Goal: Contribute content

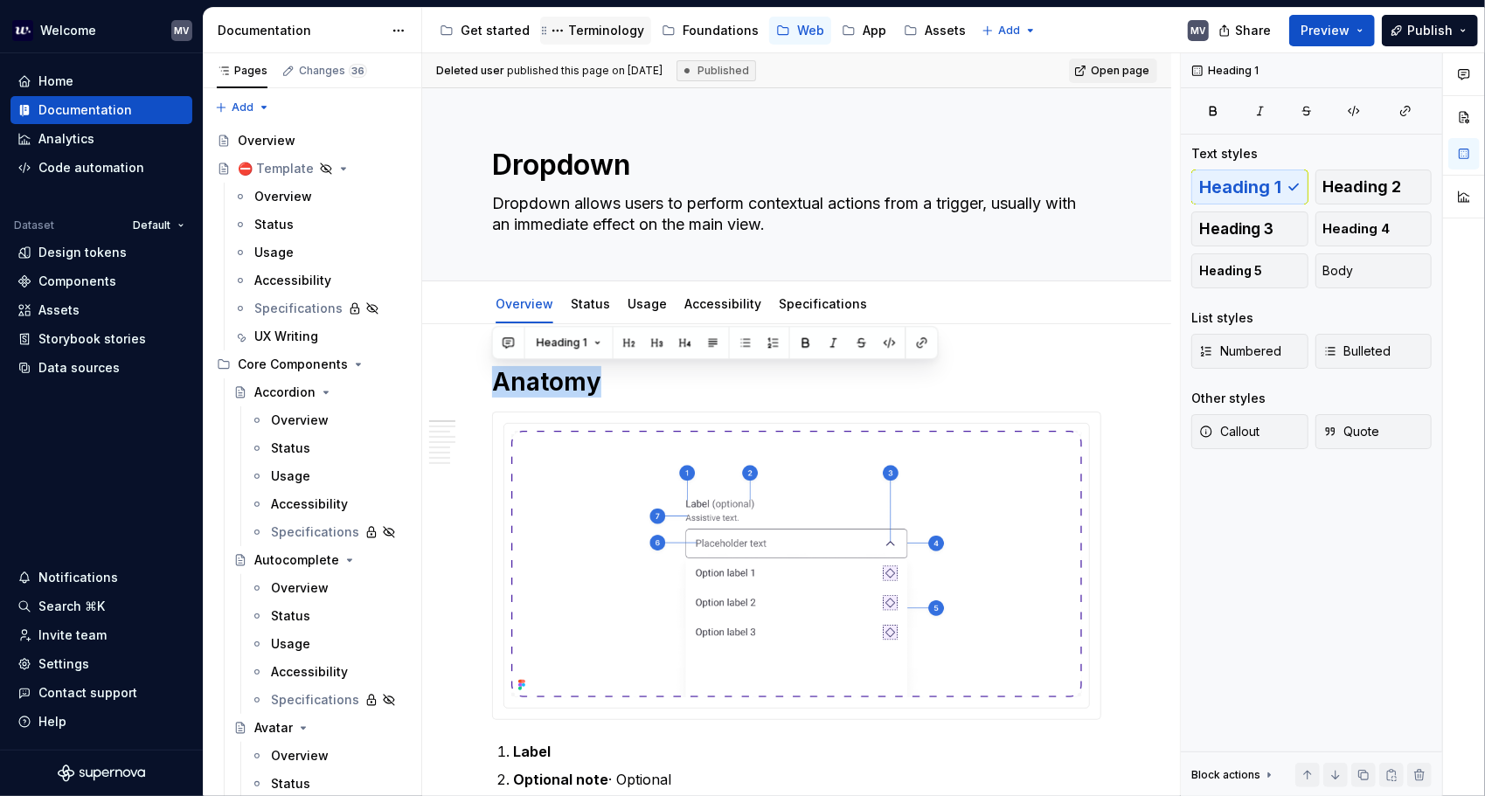
drag, startPoint x: 0, startPoint y: 0, endPoint x: 629, endPoint y: 23, distance: 629.7
click at [628, 24] on div "Terminology" at bounding box center [606, 30] width 76 height 17
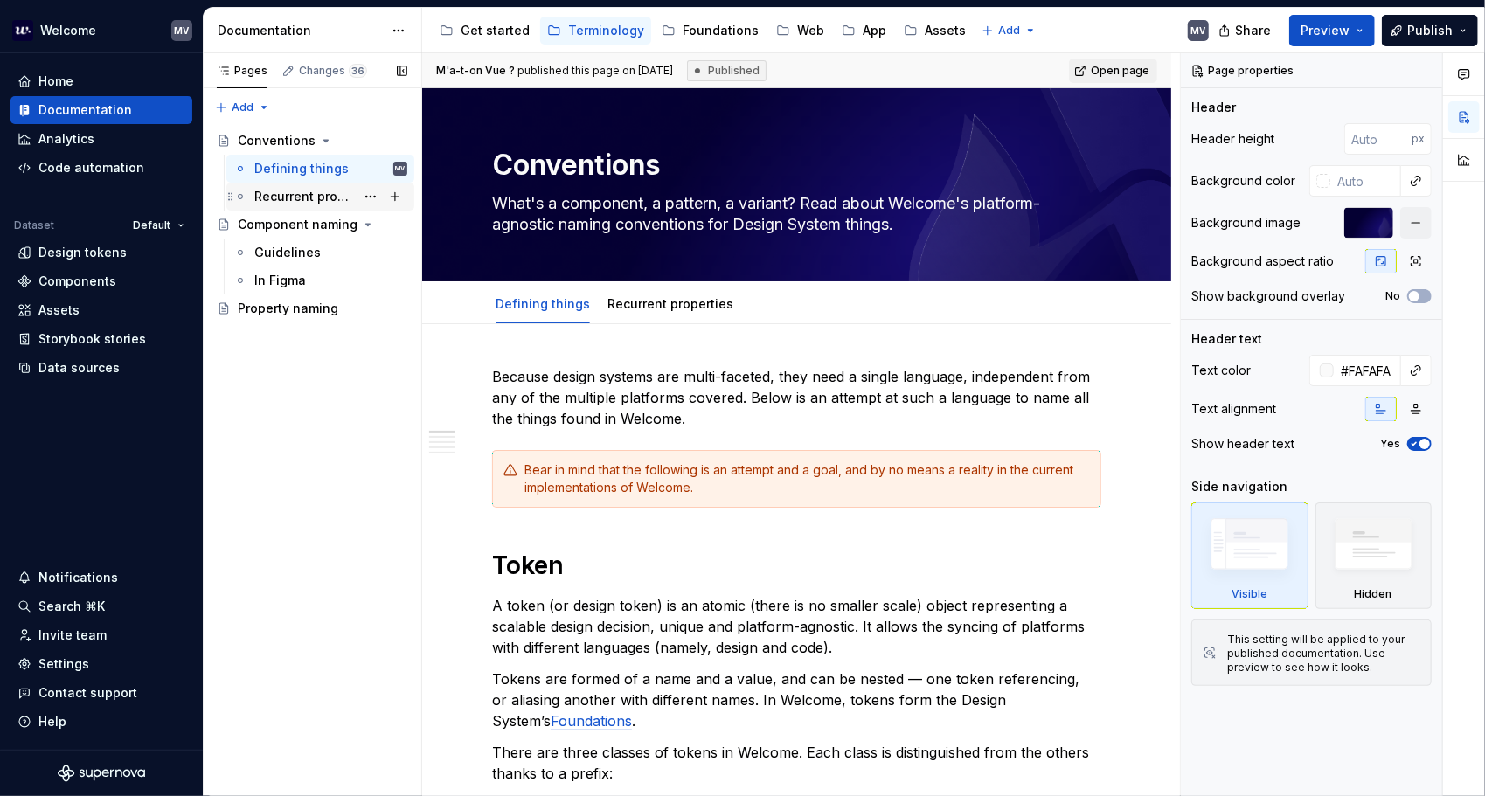
click at [311, 193] on div "Recurrent properties" at bounding box center [304, 196] width 101 height 17
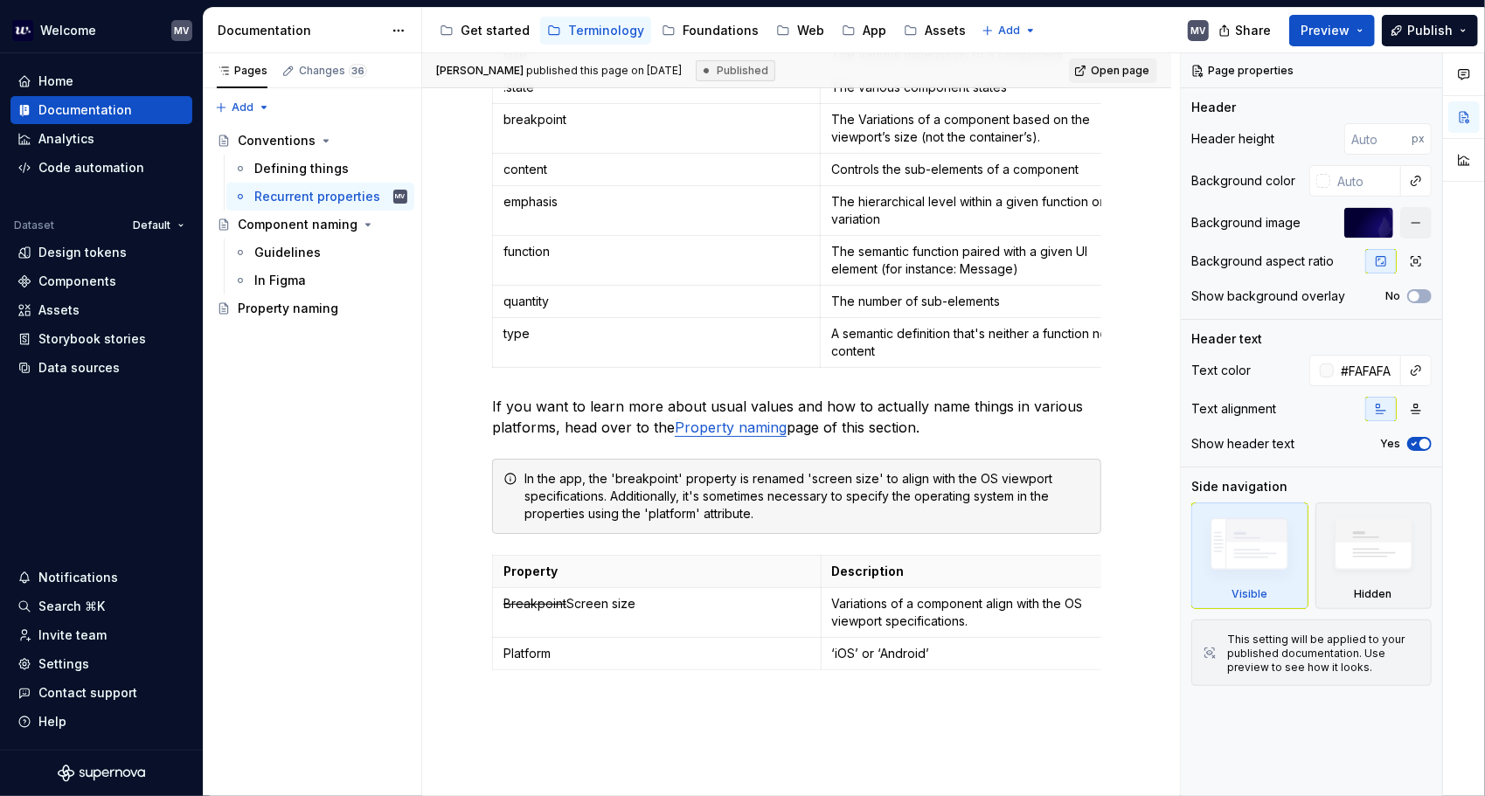
scroll to position [524, 0]
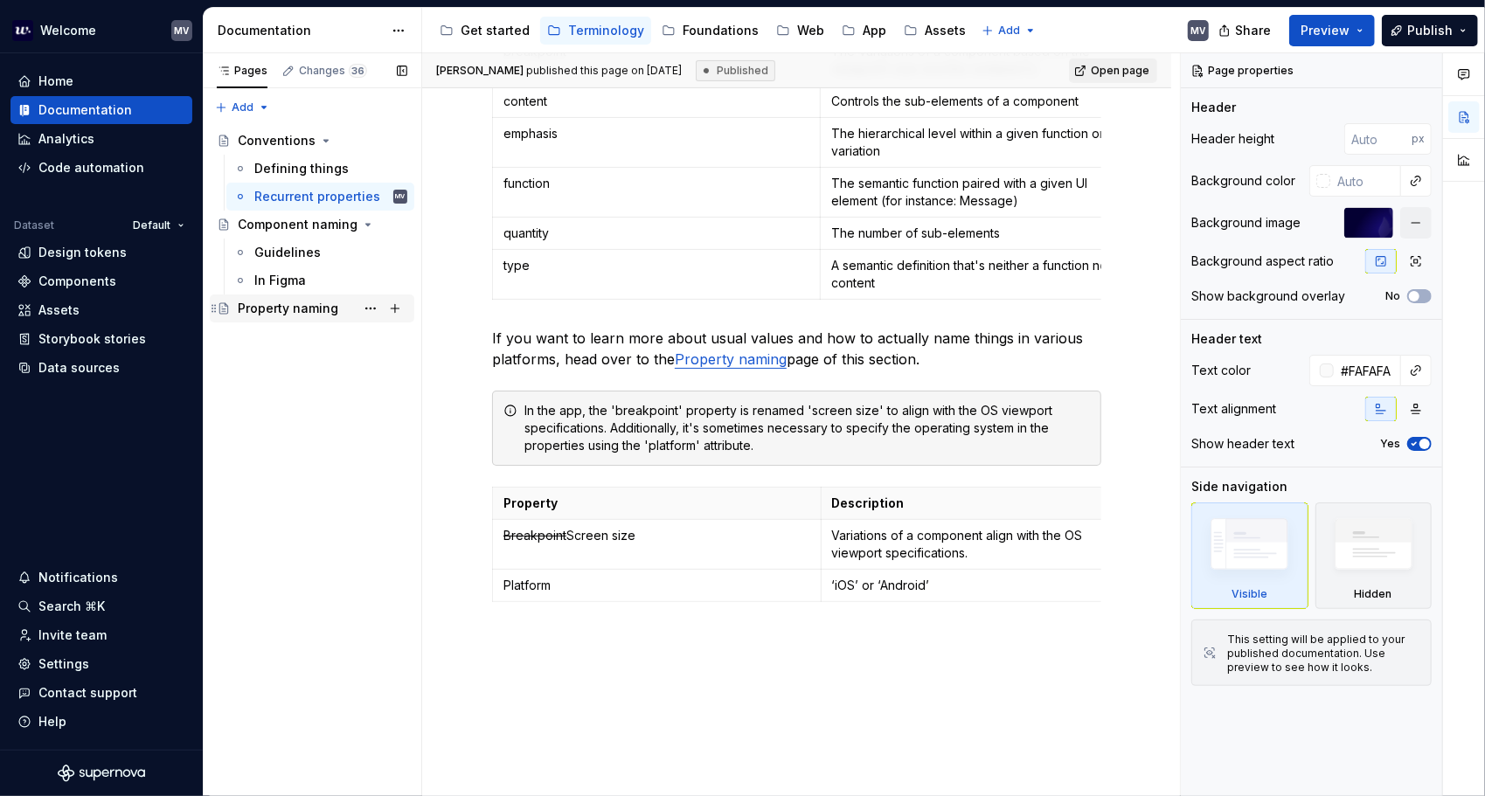
click at [295, 310] on div "Property naming" at bounding box center [288, 308] width 101 height 17
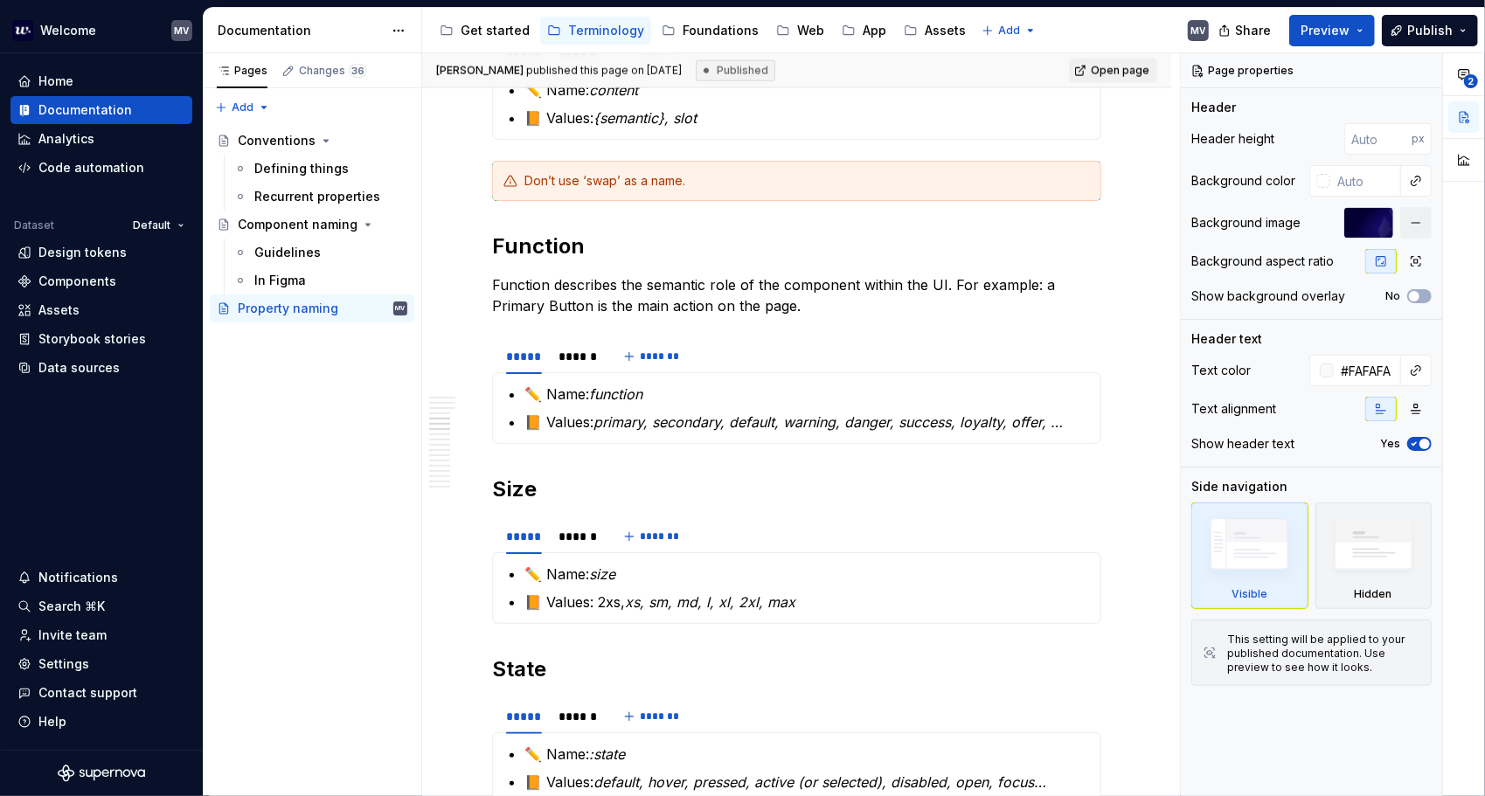
scroll to position [1486, 0]
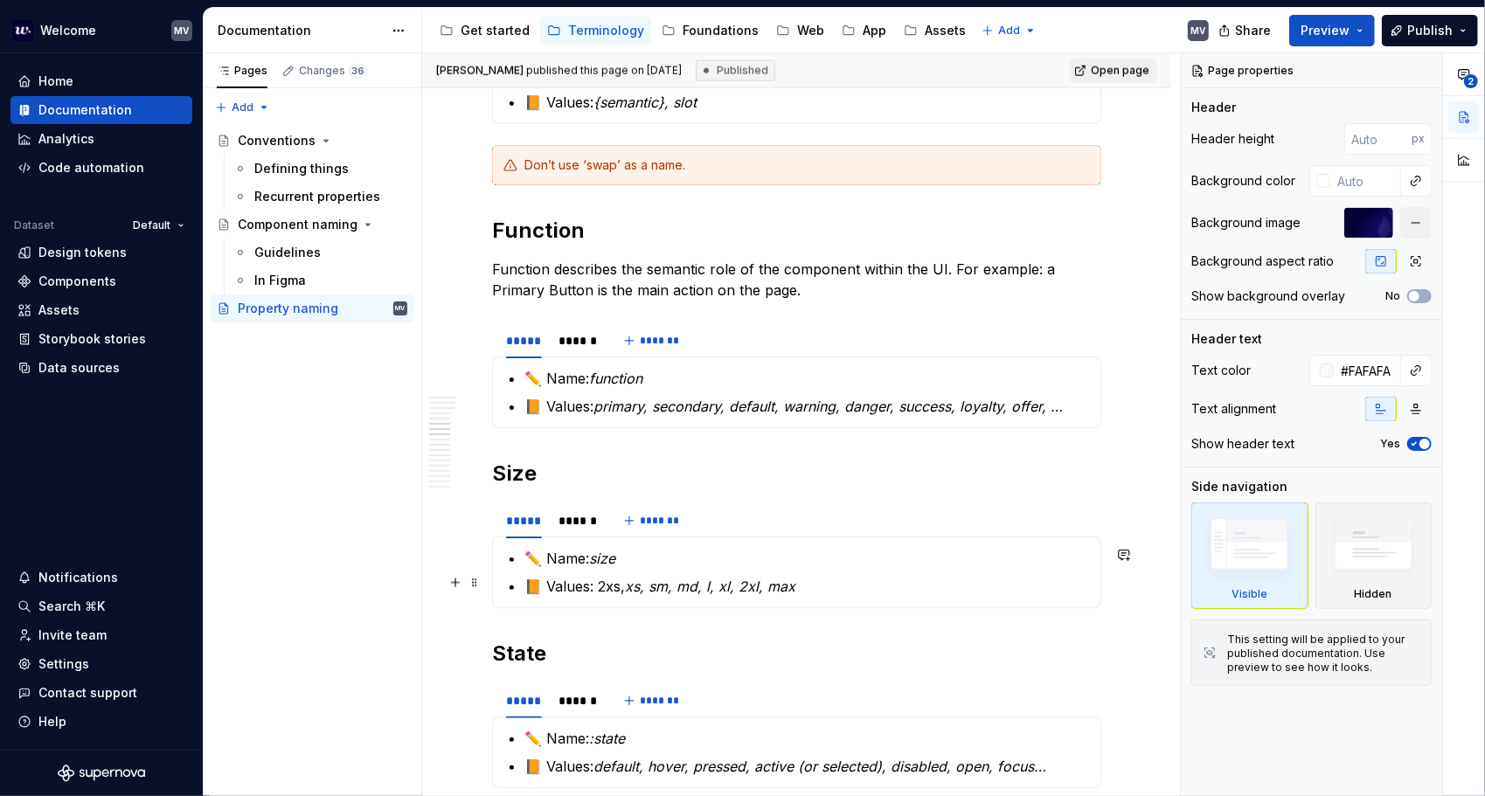
click at [835, 579] on p "📙 Values: 2xs, xs, sm, md, l, xl, 2xl, max" at bounding box center [806, 586] width 565 height 21
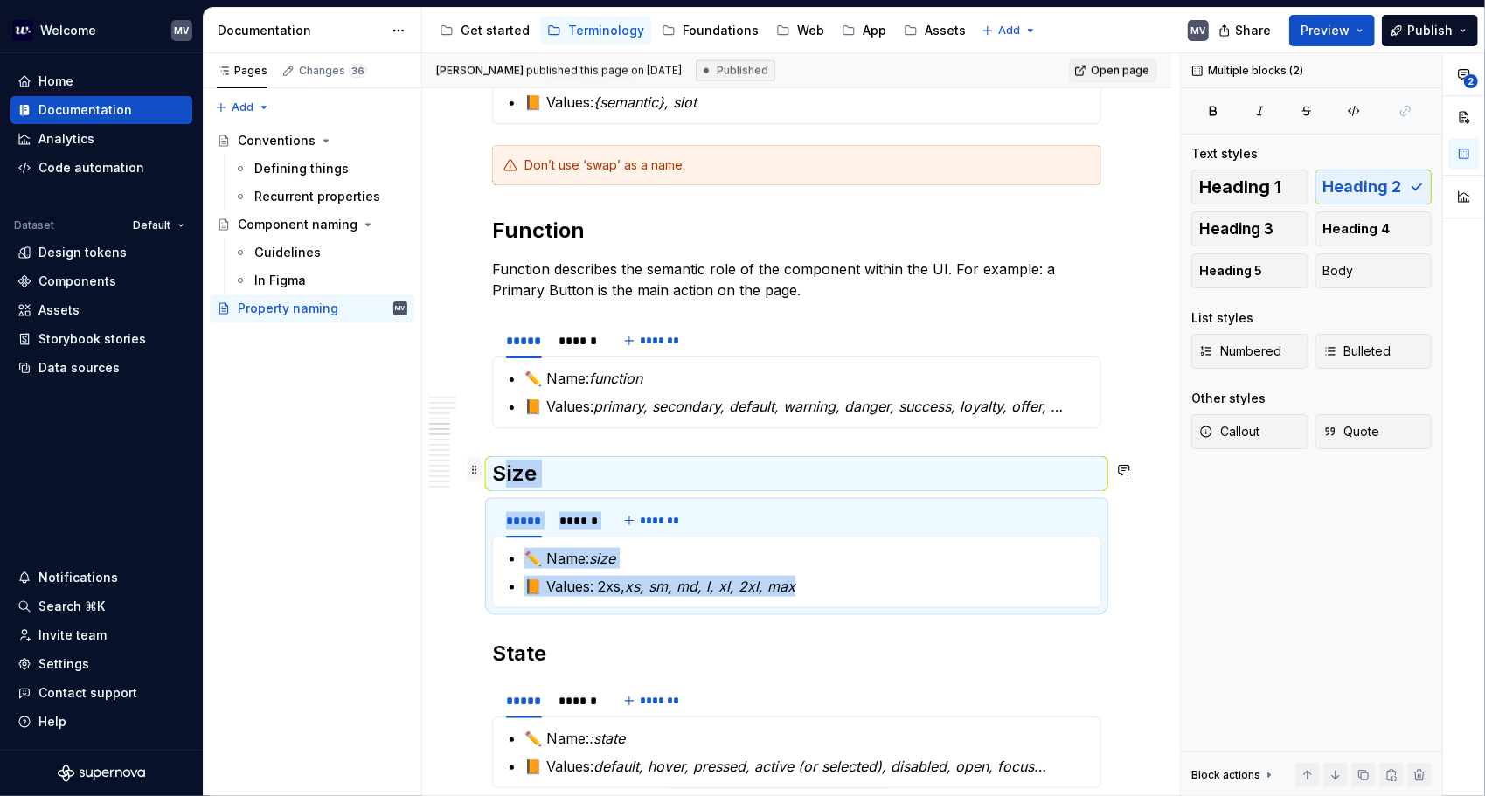
drag, startPoint x: 834, startPoint y: 578, endPoint x: 468, endPoint y: 467, distance: 381.8
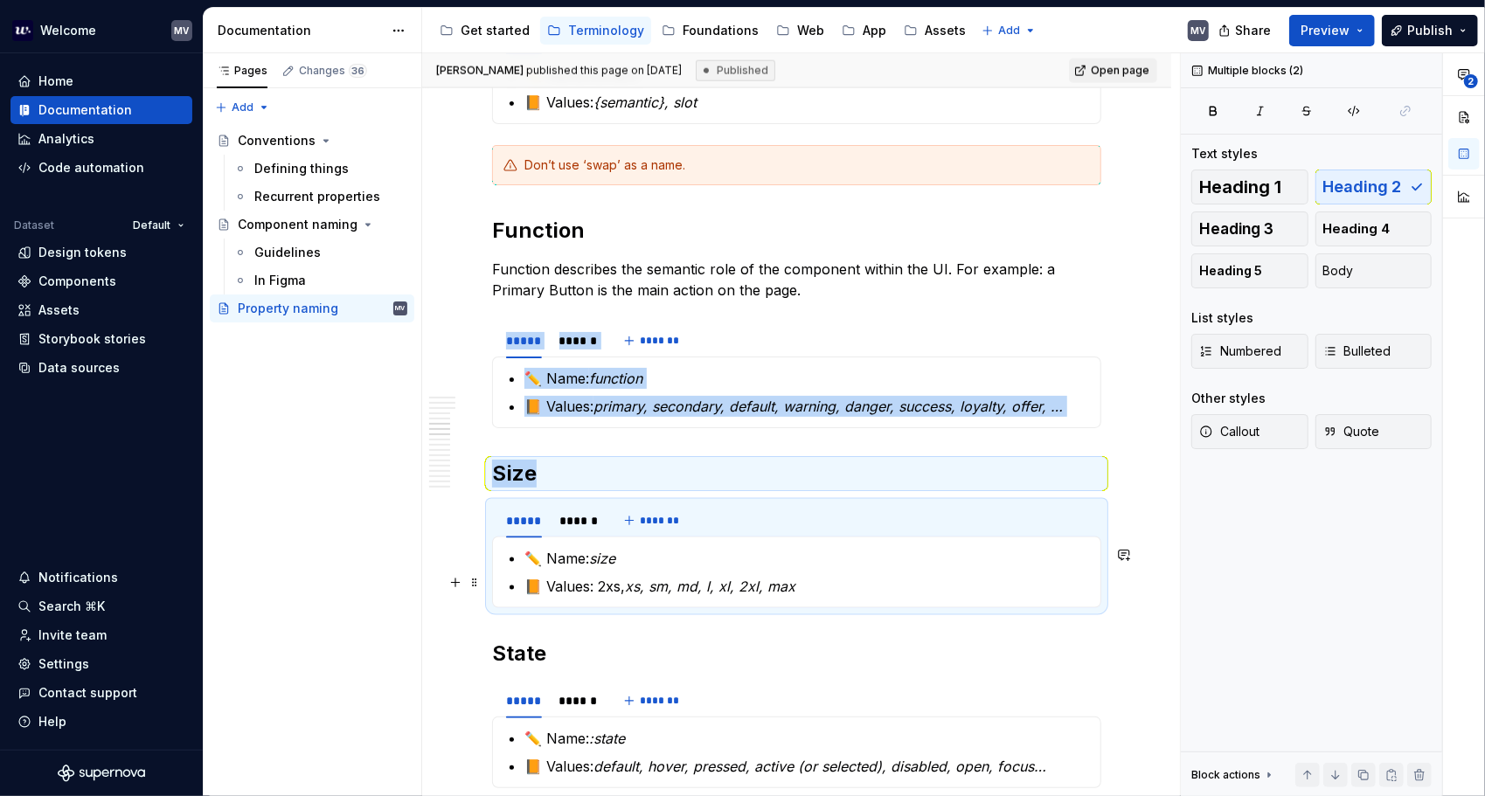
click at [797, 583] on p "📙 Values: 2xs, xs, sm, md, l, xl, 2xl, max" at bounding box center [806, 586] width 565 height 21
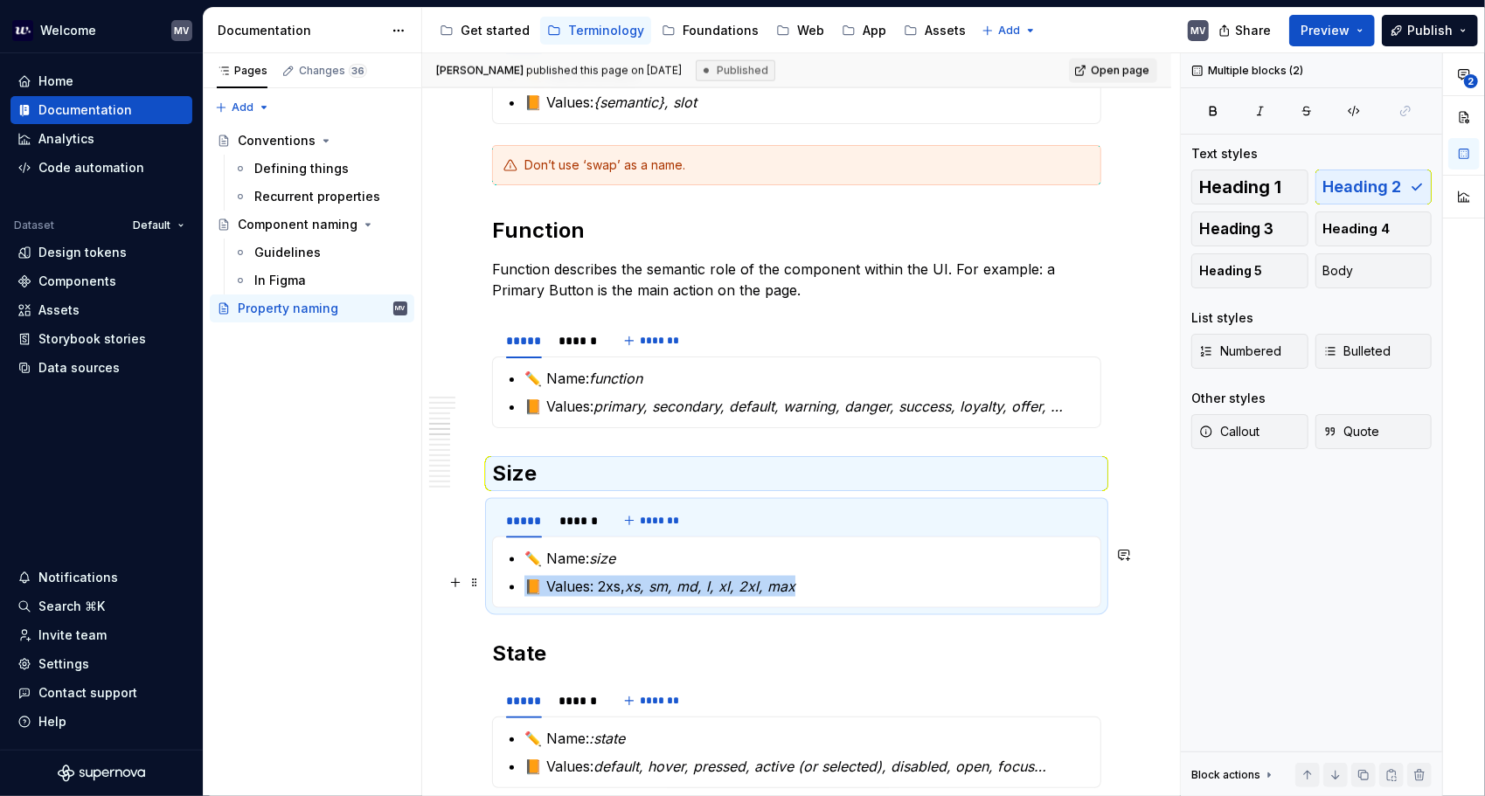
click at [795, 581] on p "📙 Values: 2xs, xs, sm, md, l, xl, 2xl, max" at bounding box center [806, 586] width 565 height 21
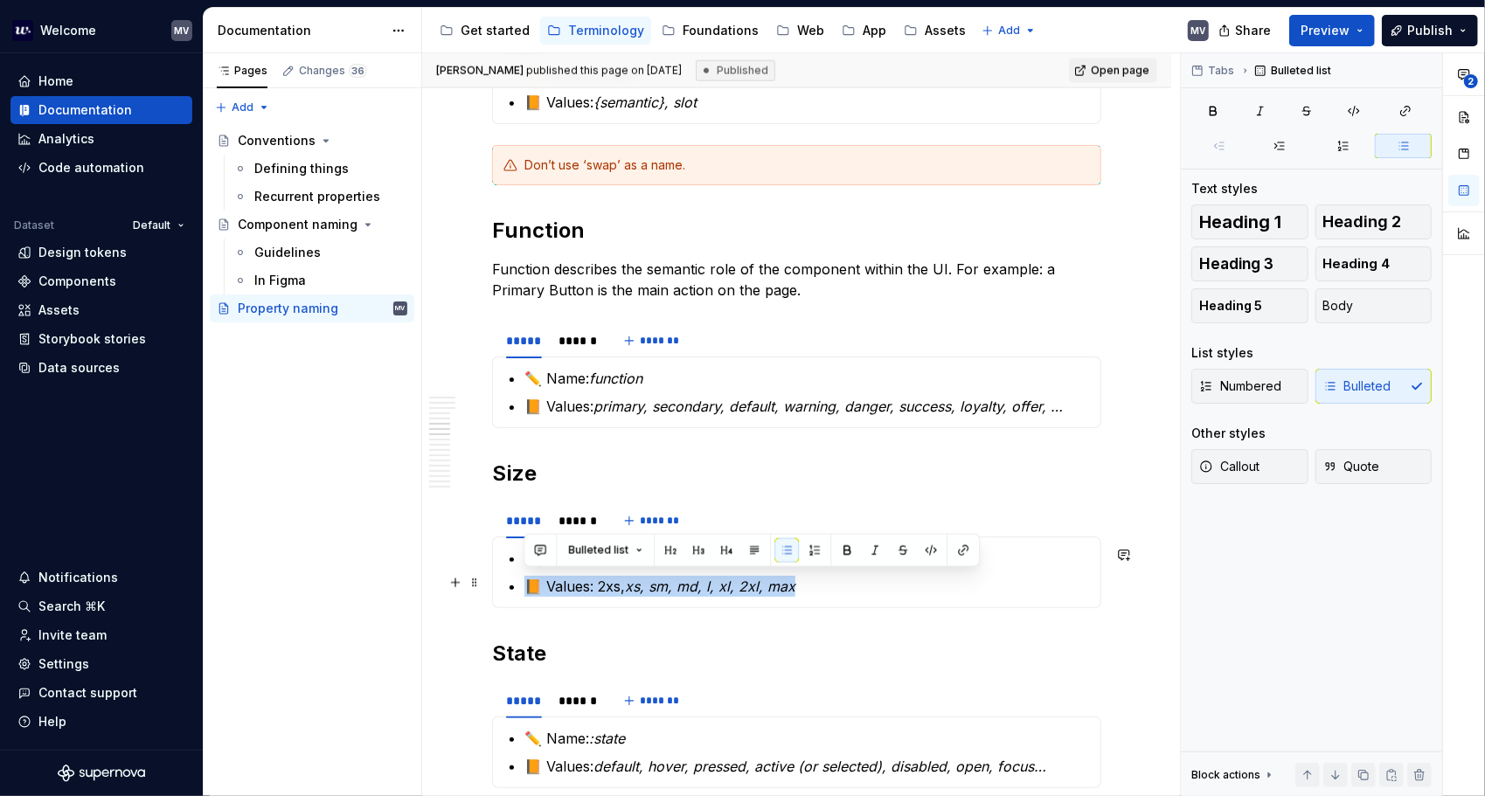
click at [671, 588] on em "xs, sm, md, l, xl, 2xl, max" at bounding box center [710, 586] width 170 height 17
drag, startPoint x: 809, startPoint y: 475, endPoint x: 731, endPoint y: 138, distance: 346.4
click at [810, 475] on h2 "Size" at bounding box center [796, 474] width 609 height 28
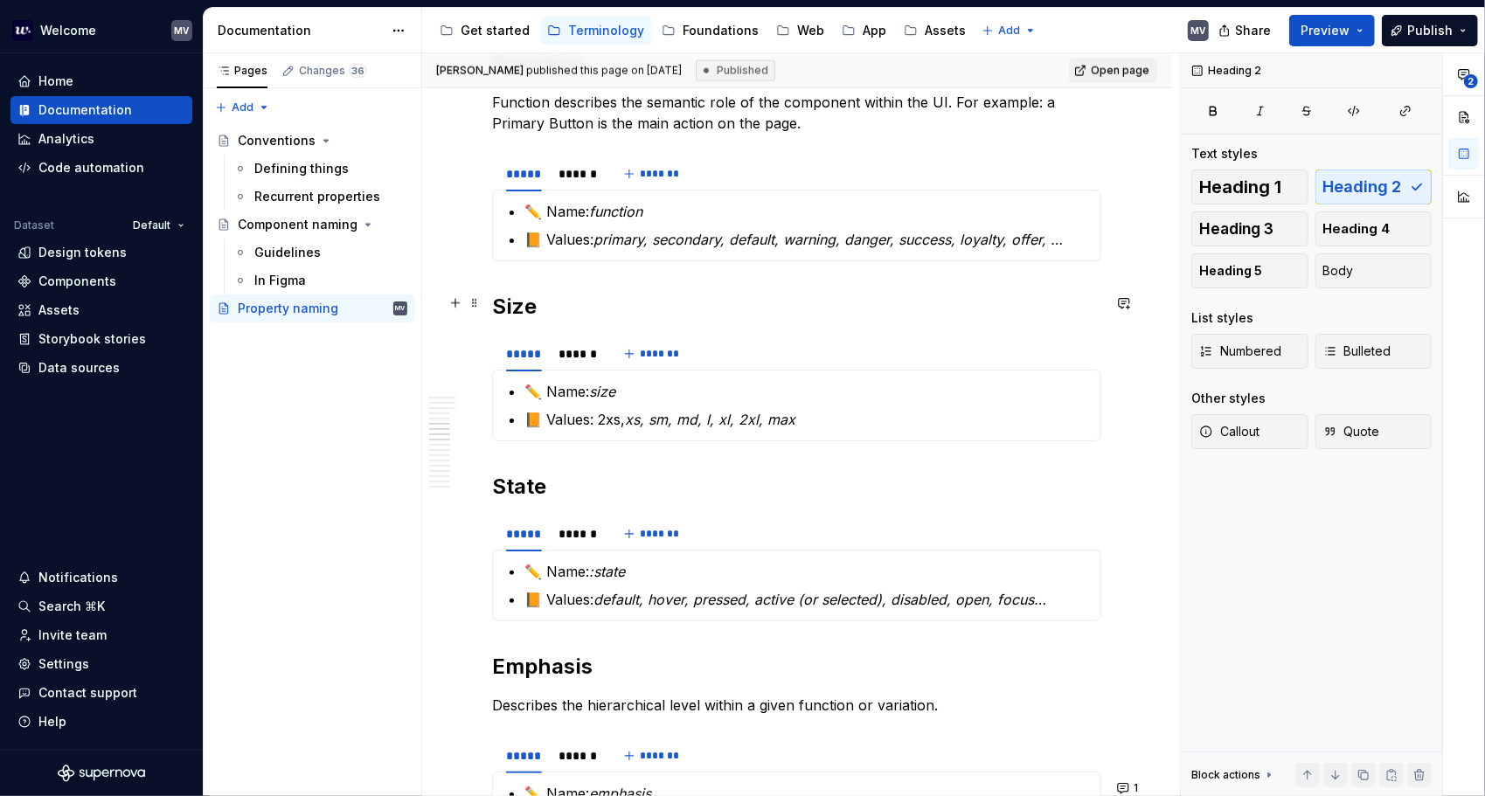
scroll to position [1661, 0]
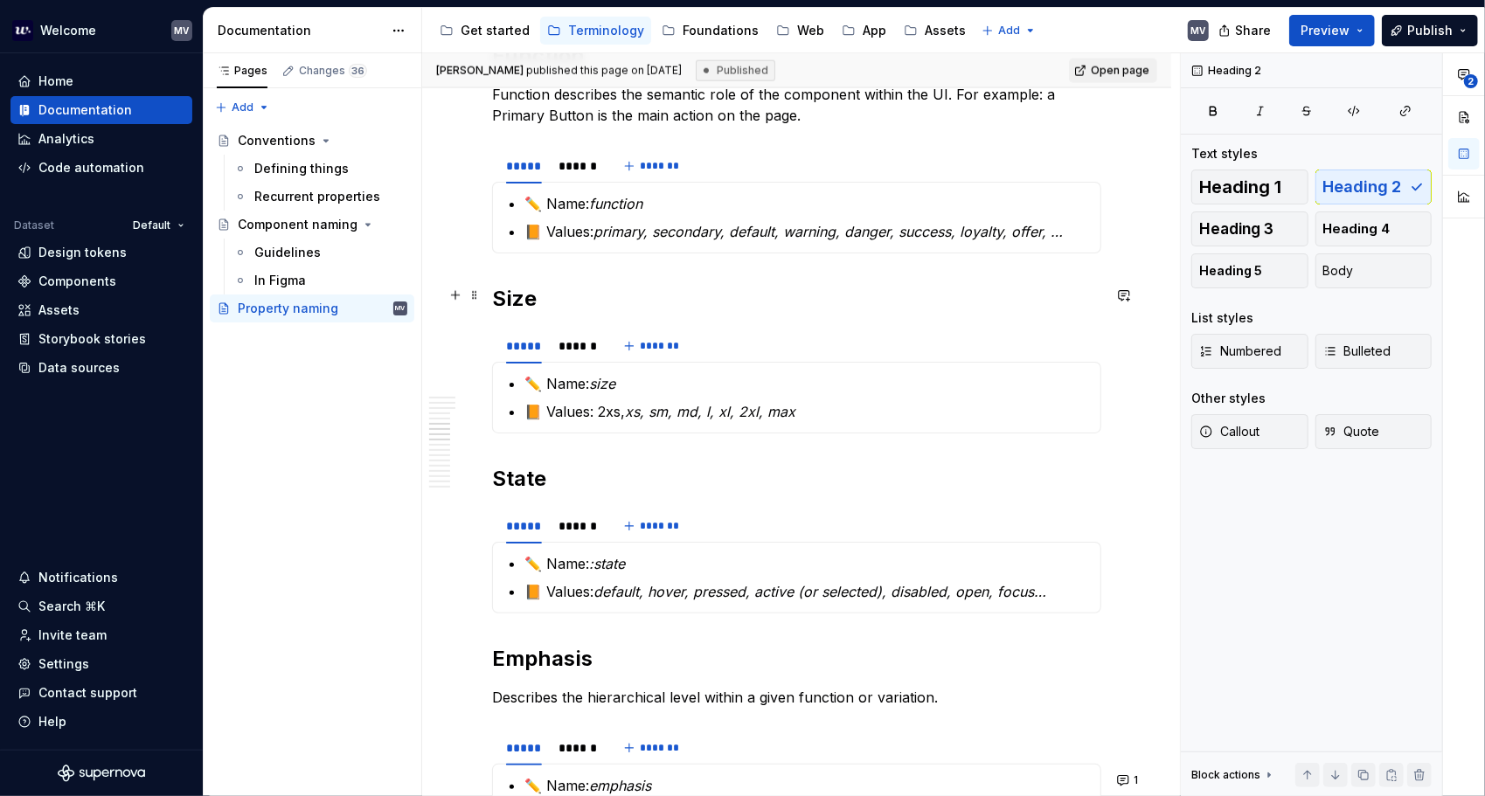
click at [524, 290] on h2 "Size" at bounding box center [796, 299] width 609 height 28
click at [477, 333] on span at bounding box center [475, 334] width 14 height 24
drag, startPoint x: 551, startPoint y: 290, endPoint x: 514, endPoint y: 288, distance: 36.7
click at [518, 289] on h2 "Size" at bounding box center [796, 299] width 609 height 28
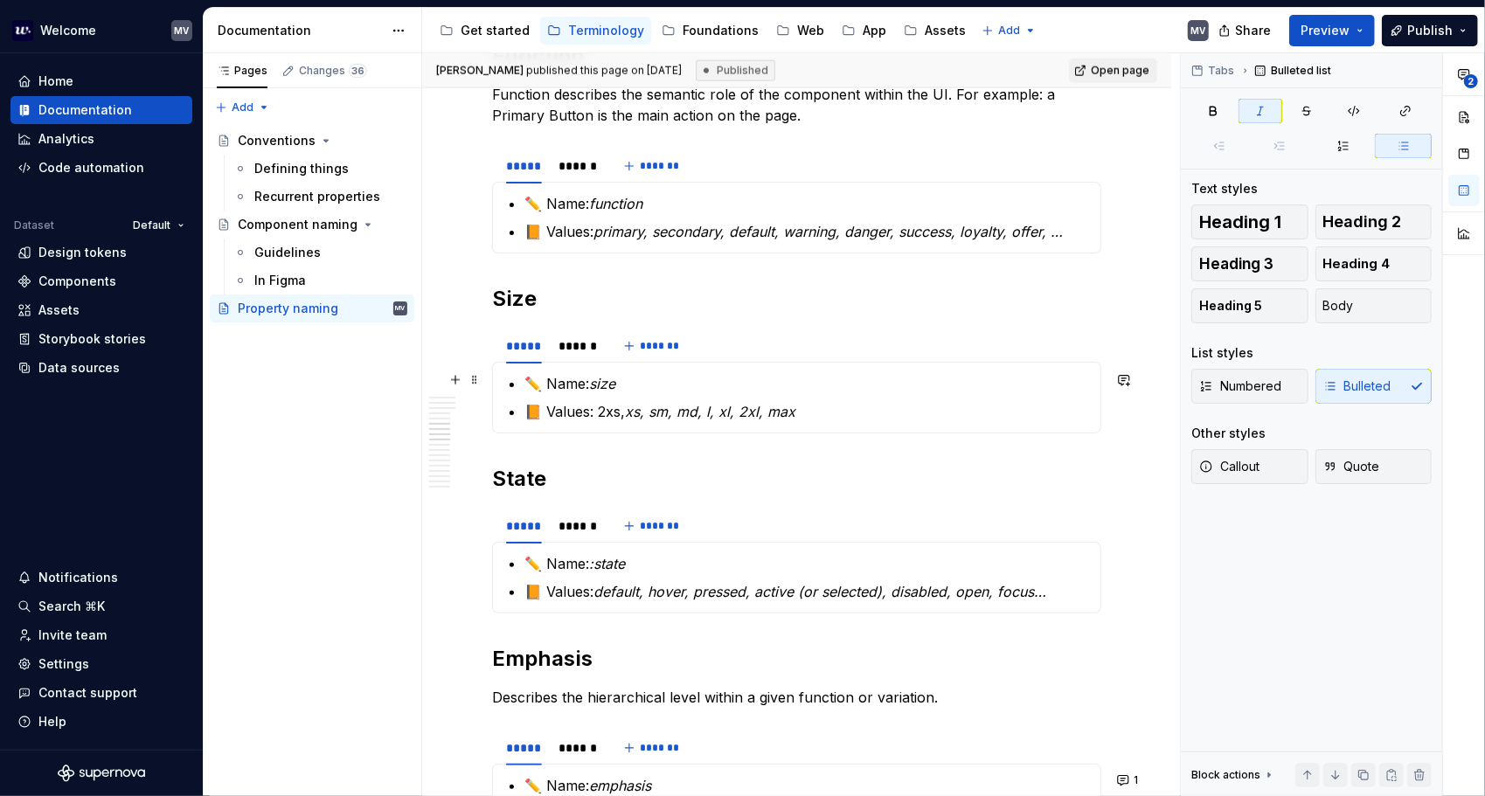
drag, startPoint x: 870, startPoint y: 371, endPoint x: 1034, endPoint y: 332, distance: 168.8
click at [1021, 334] on div "***** ****** *******" at bounding box center [796, 346] width 609 height 35
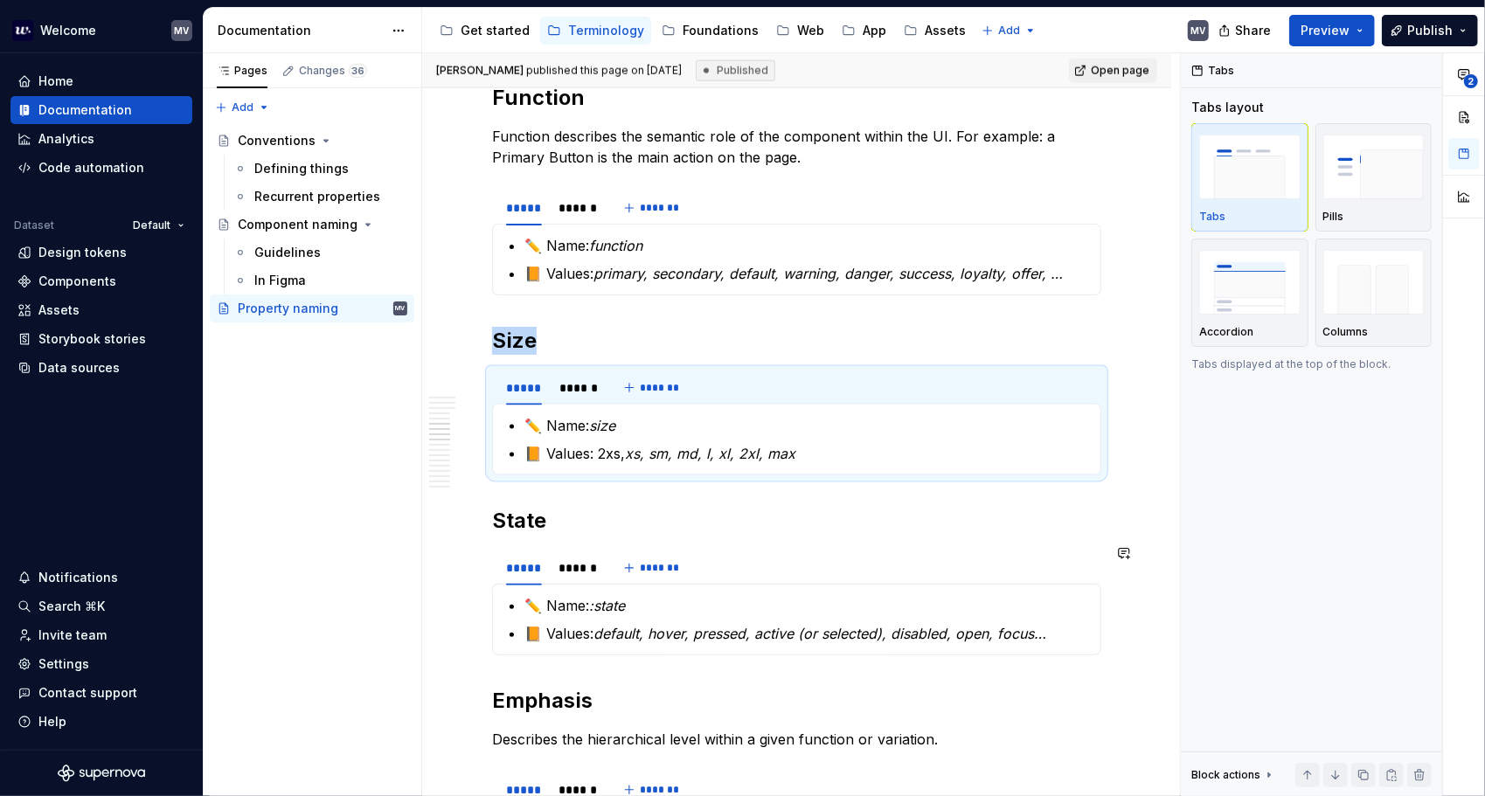
scroll to position [1486, 0]
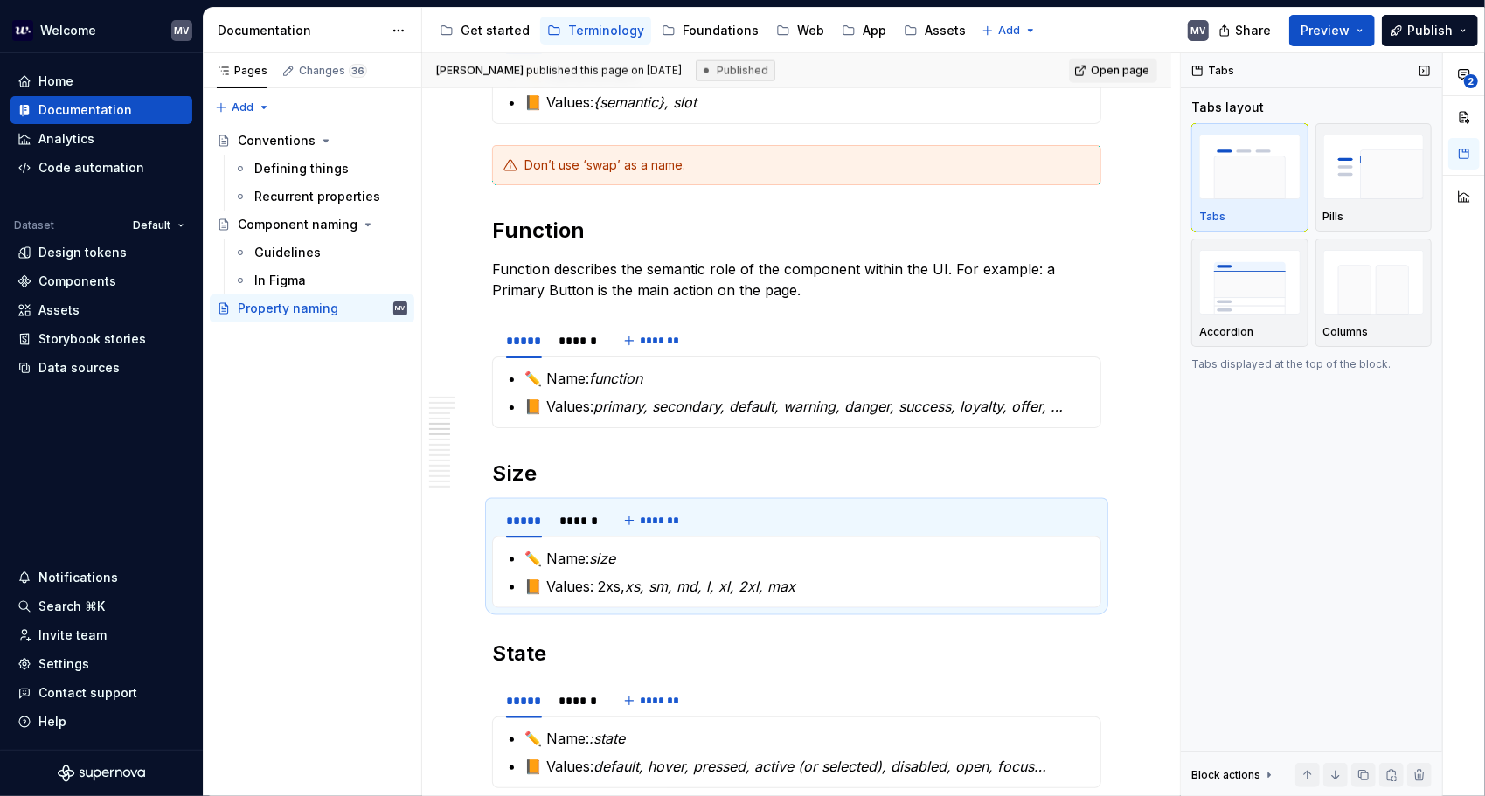
click at [1220, 517] on div "Tabs Tabs layout Tabs Pills Accordion Columns Tabs displayed at the top of the …" at bounding box center [1311, 425] width 261 height 744
type textarea "*"
click at [712, 579] on em "xs, sm, md, l, xl, 2xl, max" at bounding box center [710, 586] width 170 height 17
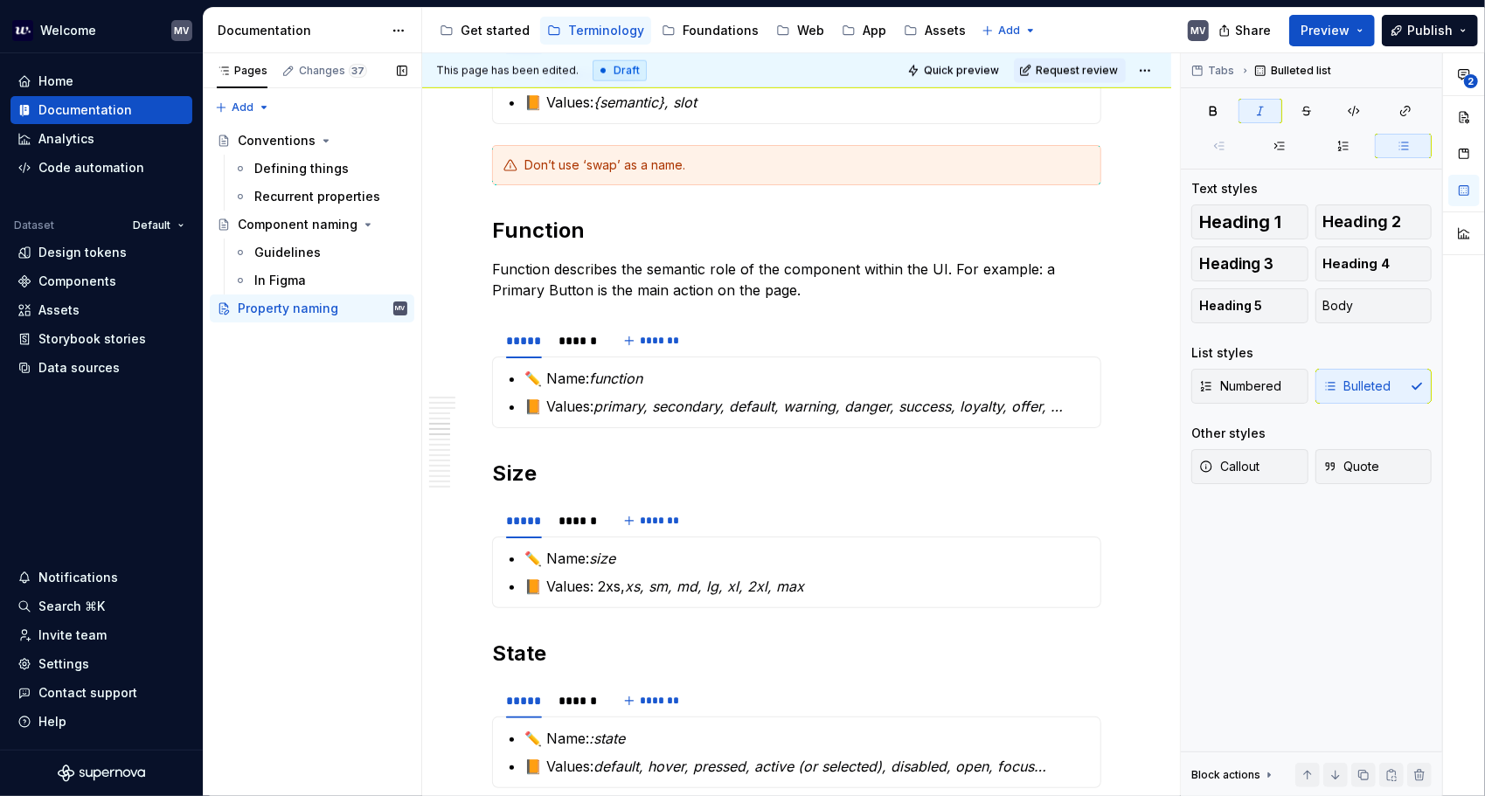
click at [416, 553] on div "Pages Changes 37 Add Accessibility guide for tree Page tree. Navigate the tree …" at bounding box center [312, 425] width 219 height 744
drag, startPoint x: 1356, startPoint y: 596, endPoint x: 1330, endPoint y: 591, distance: 26.7
click at [1364, 592] on div "Tabs Bulleted list Text styles Heading 1 Heading 2 Heading 3 Heading 4 Heading …" at bounding box center [1311, 425] width 261 height 744
drag, startPoint x: 399, startPoint y: 488, endPoint x: 429, endPoint y: 307, distance: 183.3
click at [400, 488] on div "Pages Changes 37 Add Accessibility guide for tree Page tree. Navigate the tree …" at bounding box center [312, 425] width 219 height 744
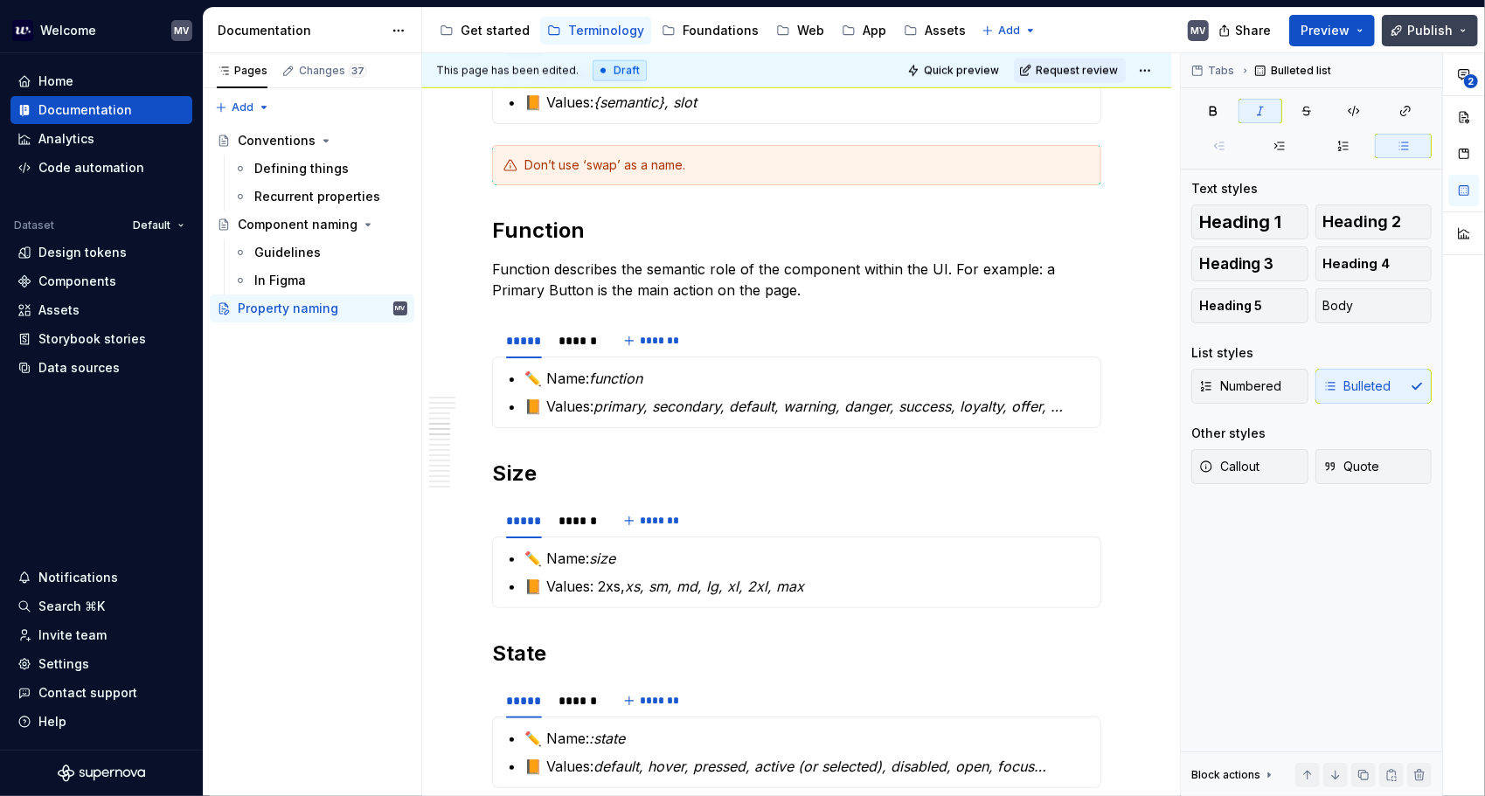
click at [1412, 31] on span "Publish" at bounding box center [1429, 30] width 45 height 17
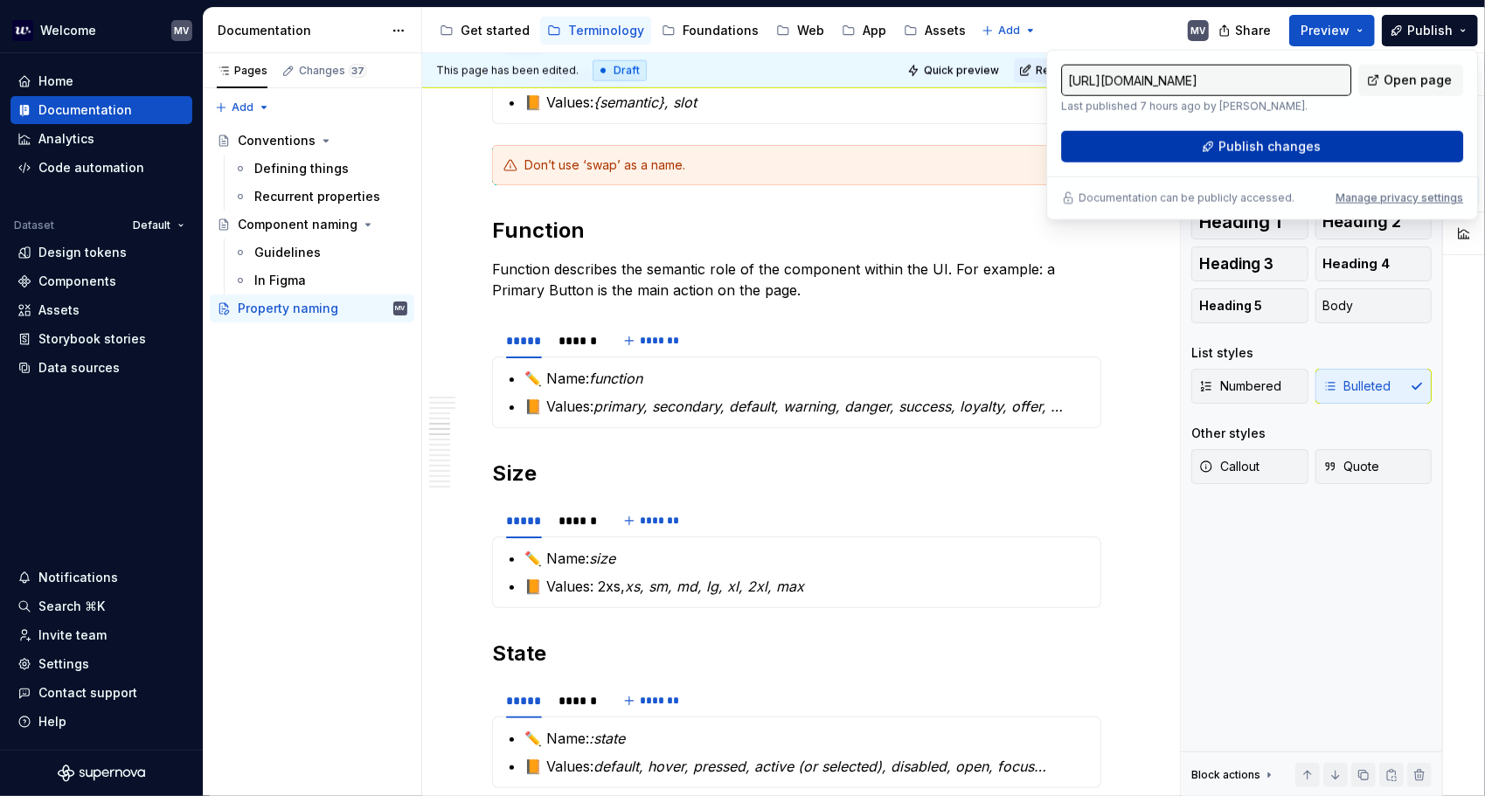
click at [1280, 147] on span "Publish changes" at bounding box center [1269, 146] width 102 height 17
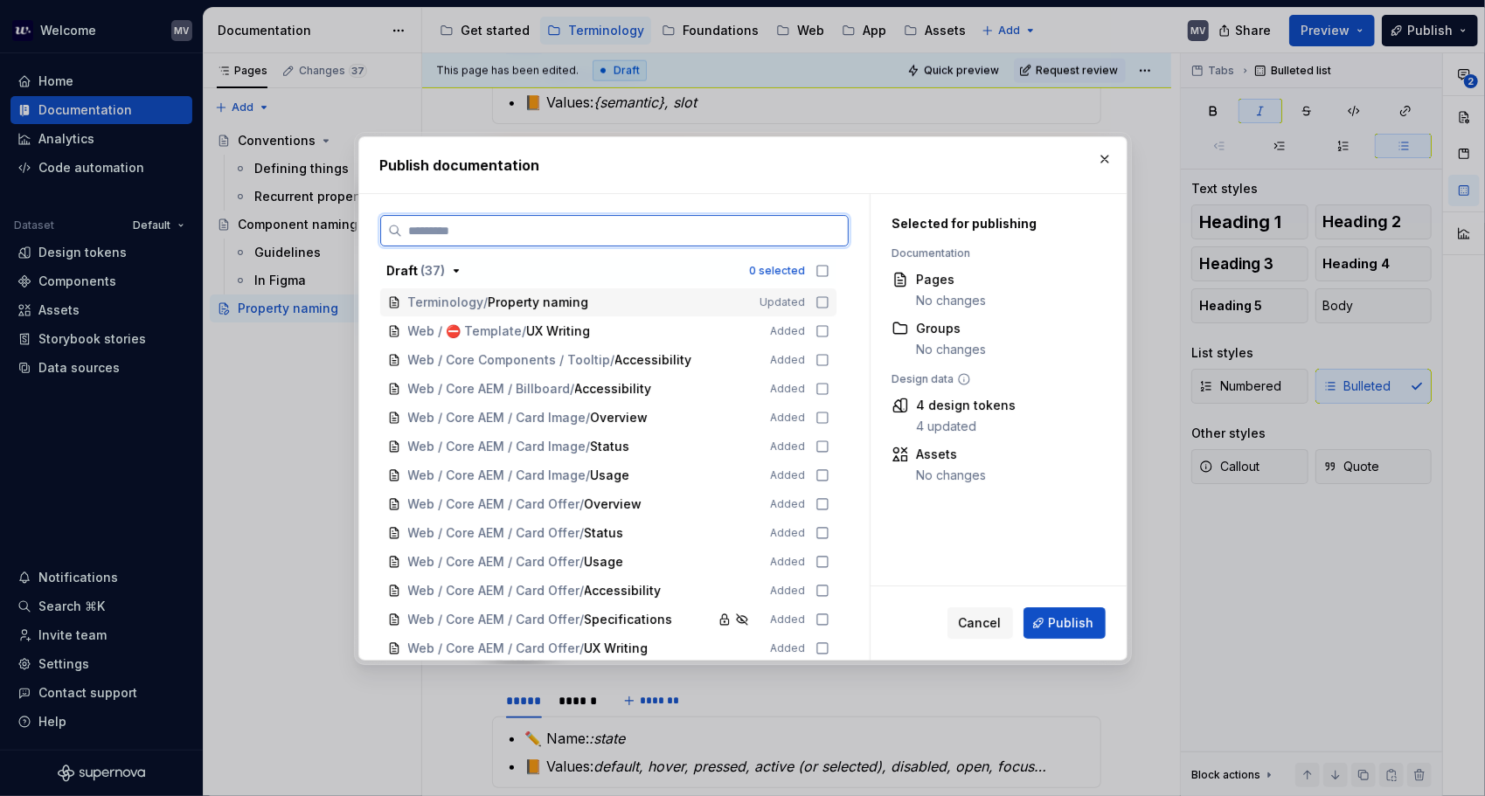
click at [820, 298] on icon at bounding box center [822, 302] width 14 height 14
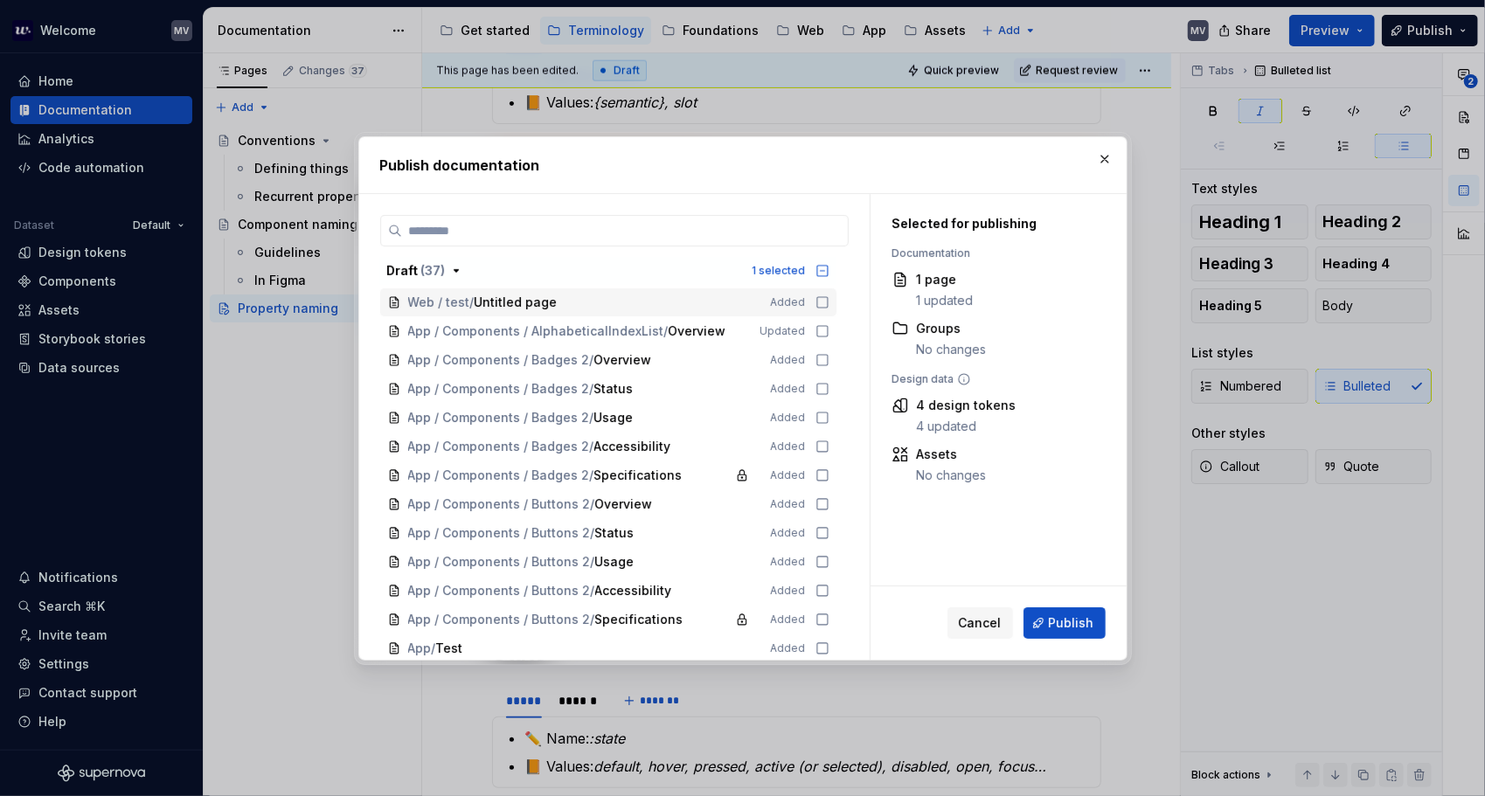
scroll to position [695, 0]
click at [1079, 613] on button "Publish" at bounding box center [1064, 622] width 82 height 31
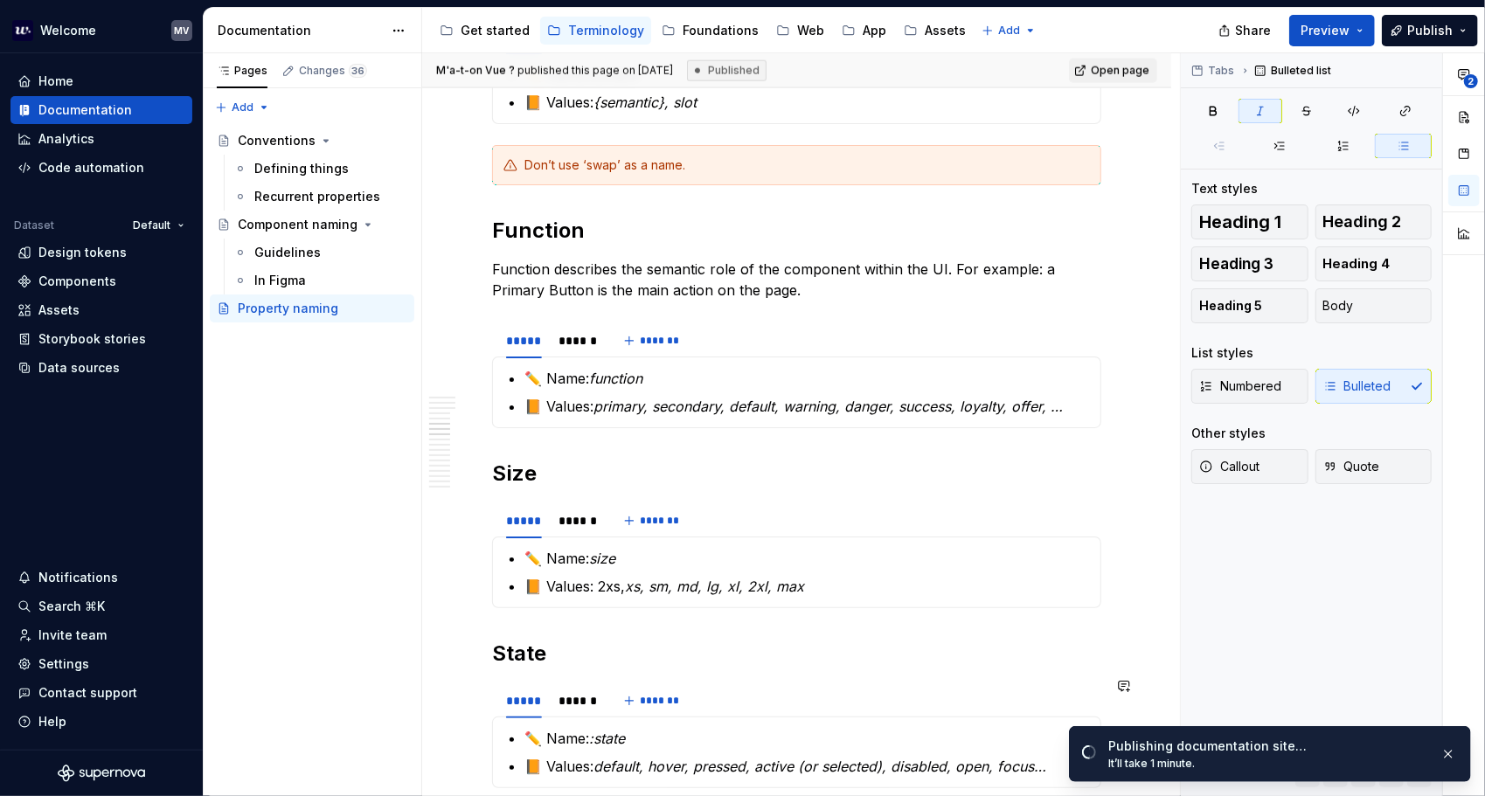
type textarea "*"
